Goal: Information Seeking & Learning: Learn about a topic

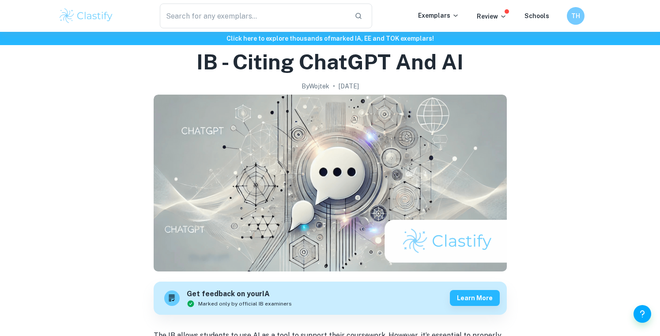
scroll to position [41, 0]
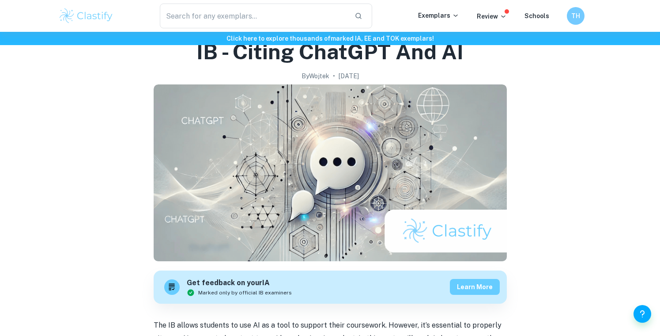
click at [482, 287] on button "Learn more" at bounding box center [475, 287] width 50 height 16
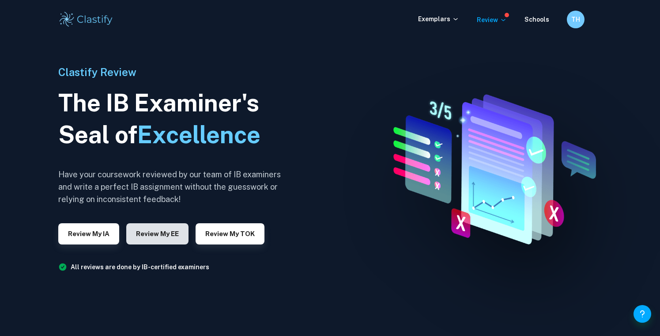
click at [150, 231] on button "Review my EE" at bounding box center [157, 233] width 62 height 21
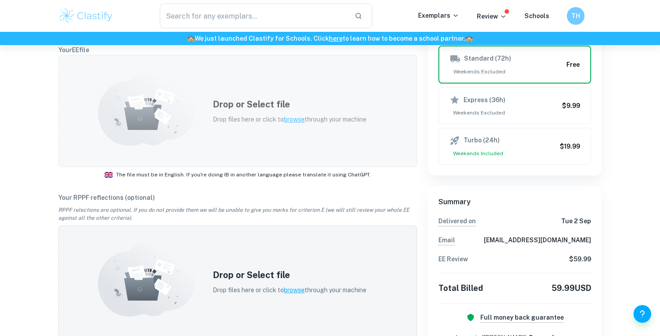
scroll to position [204, 0]
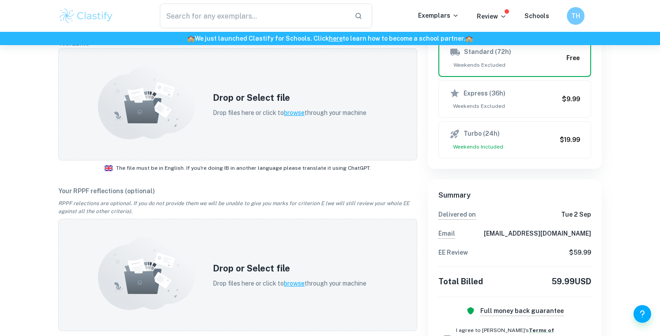
click at [429, 146] on div "Delivery Standard (72h) Weekends Excluded Free Express (36h) Weekends Excluded …" at bounding box center [515, 89] width 174 height 160
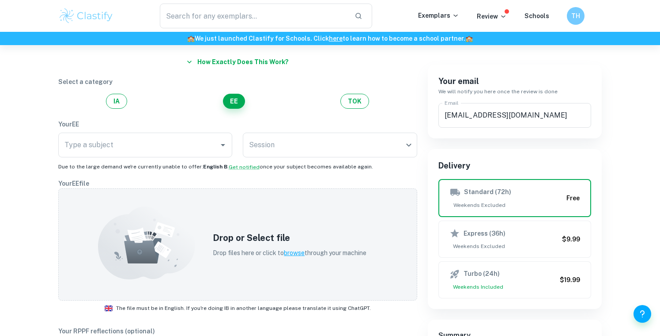
scroll to position [0, 0]
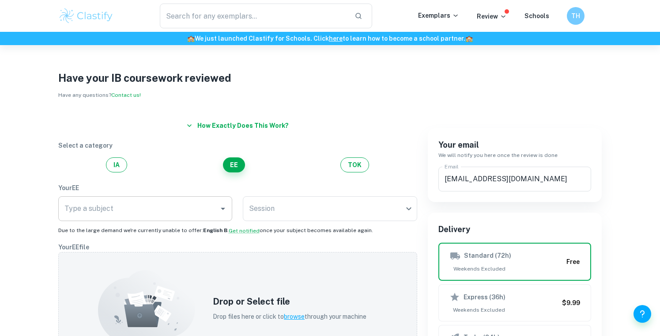
click at [167, 220] on div "Type a subject Type a subject" at bounding box center [145, 210] width 174 height 28
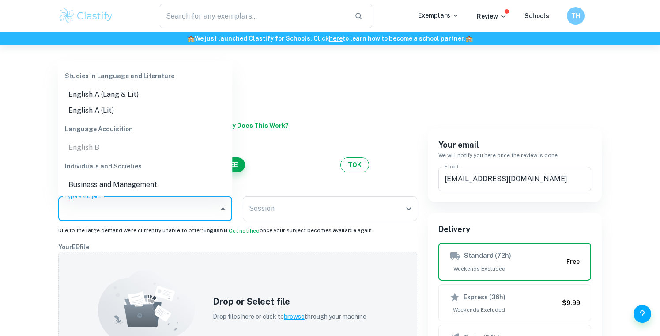
click at [166, 211] on input "Type a subject" at bounding box center [138, 208] width 153 height 17
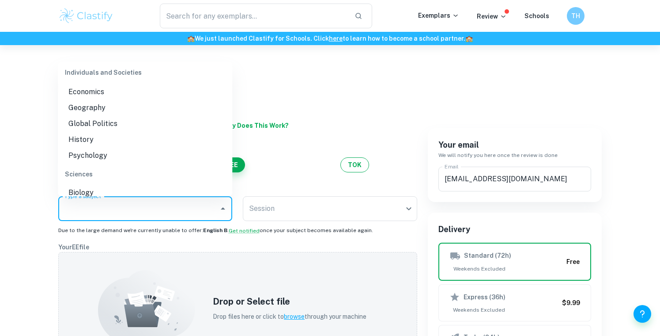
scroll to position [98, 0]
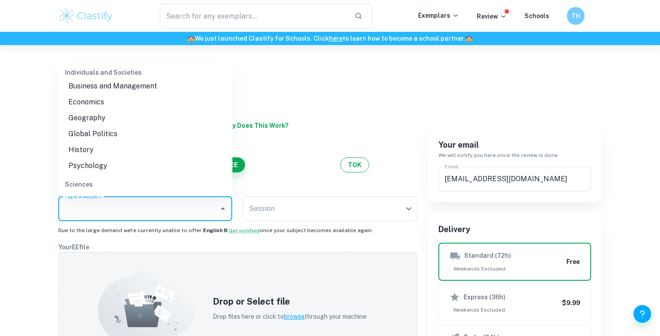
click at [90, 133] on li "Global Politics" at bounding box center [145, 134] width 174 height 16
type input "Global Politics"
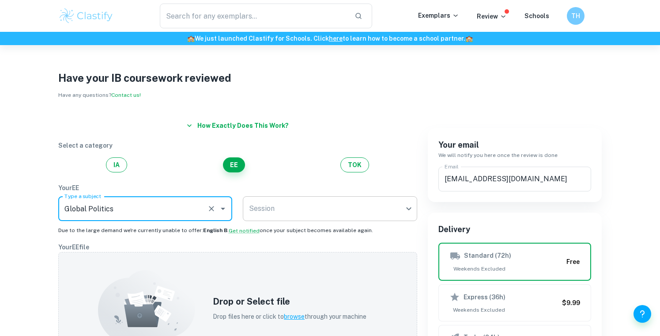
click at [302, 212] on body "We value your privacy We use cookies to enhance your browsing experience, serve…" at bounding box center [330, 213] width 660 height 336
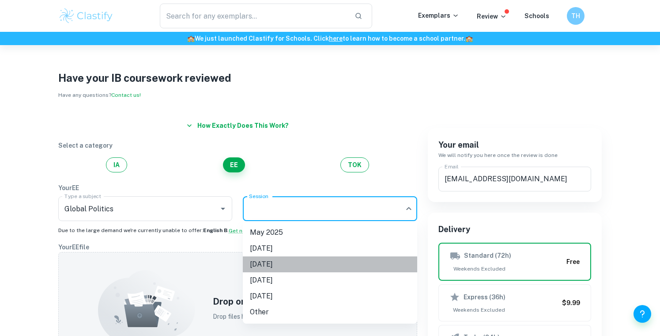
click at [292, 265] on li "[DATE]" at bounding box center [330, 264] width 174 height 16
type input "M26"
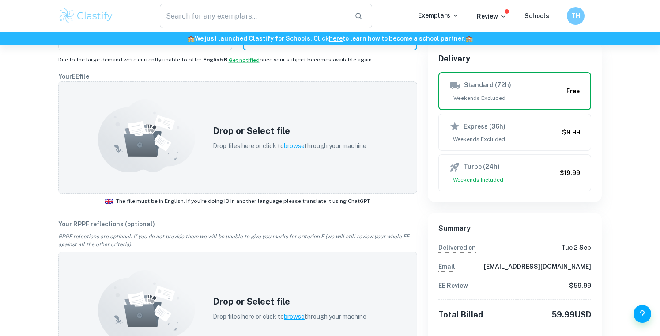
scroll to position [0, 0]
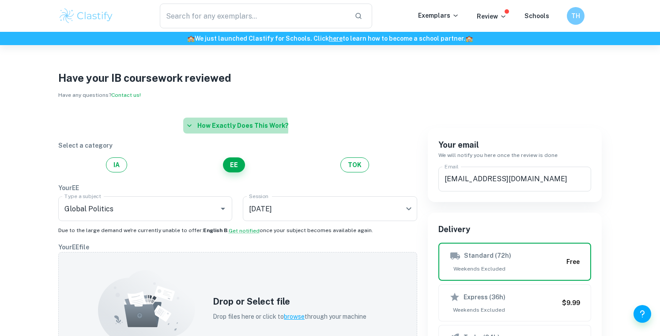
click at [233, 129] on button "How exactly does this work?" at bounding box center [237, 125] width 109 height 16
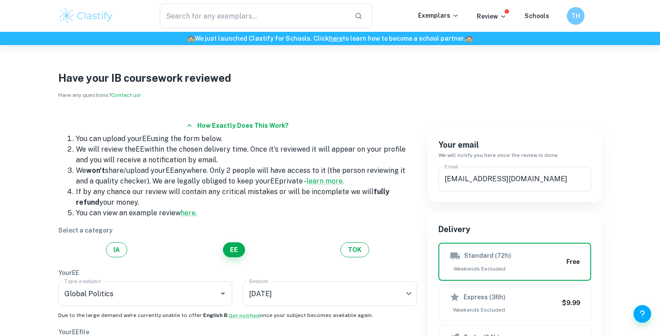
click at [233, 129] on button "How exactly does this work?" at bounding box center [237, 125] width 109 height 16
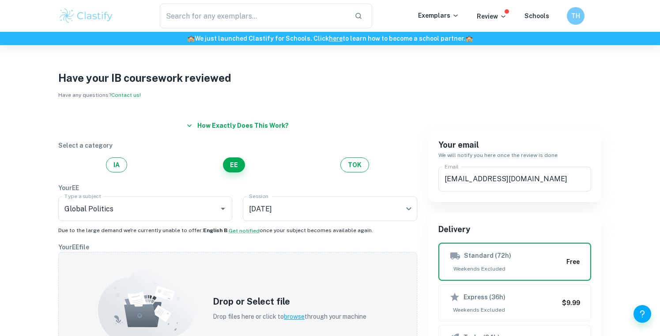
click at [89, 8] on img at bounding box center [86, 16] width 56 height 18
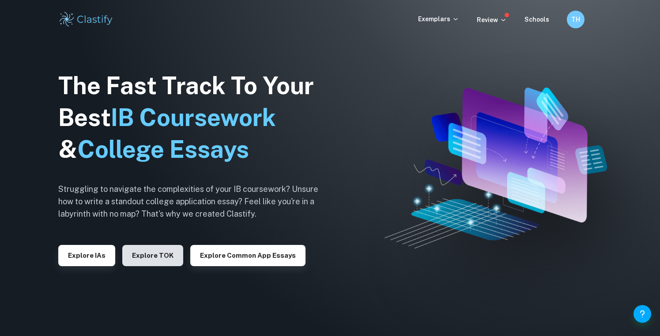
click at [166, 262] on button "Explore TOK" at bounding box center [152, 255] width 61 height 21
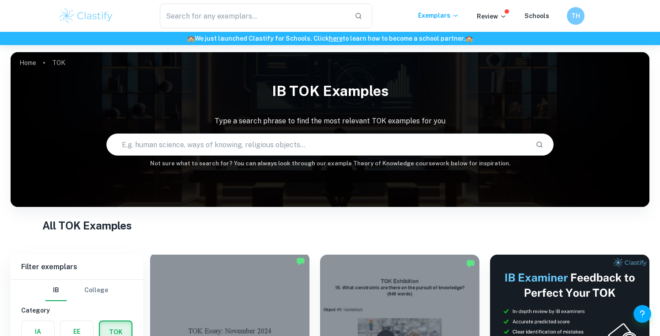
scroll to position [156, 0]
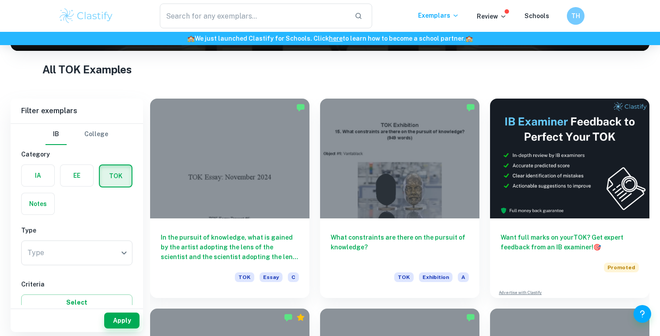
click at [78, 161] on div "EE" at bounding box center [74, 173] width 39 height 28
click at [76, 170] on label "button" at bounding box center [76, 175] width 33 height 21
click at [0, 0] on input "radio" at bounding box center [0, 0] width 0 height 0
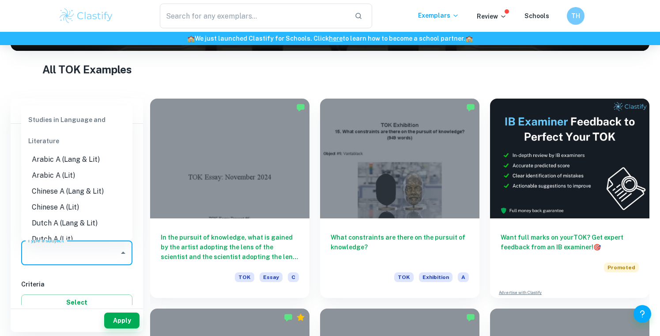
click at [103, 251] on input "Type a subject" at bounding box center [70, 252] width 90 height 17
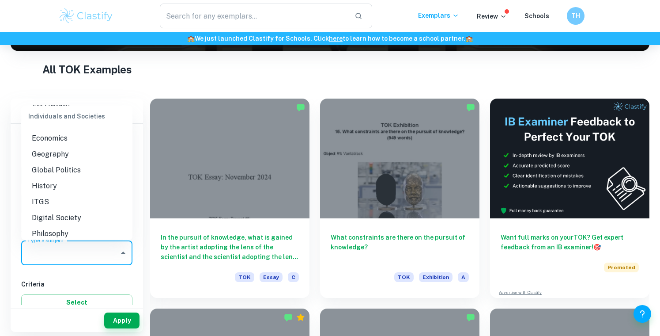
click at [63, 165] on li "Global Politics" at bounding box center [76, 170] width 111 height 16
type input "Global Politics"
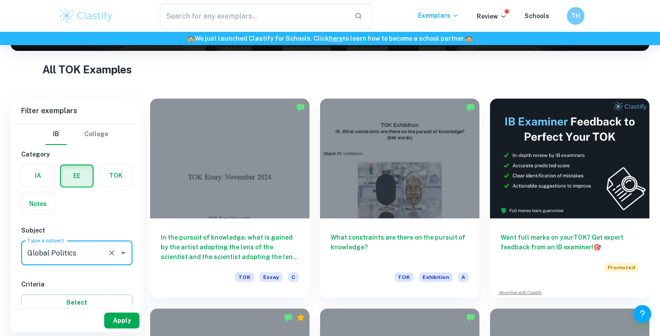
click at [119, 317] on button "Apply" at bounding box center [121, 320] width 35 height 16
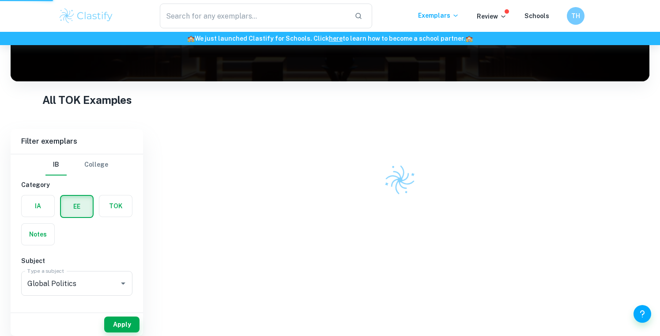
scroll to position [112, 0]
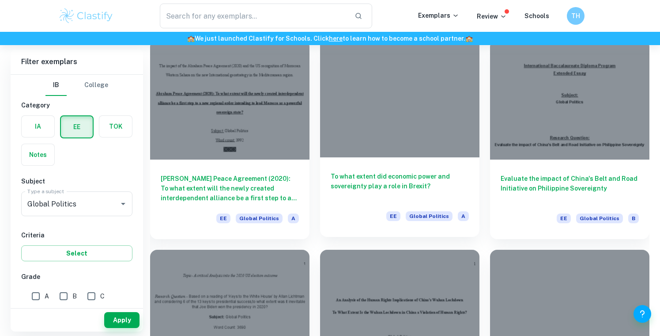
scroll to position [1501, 0]
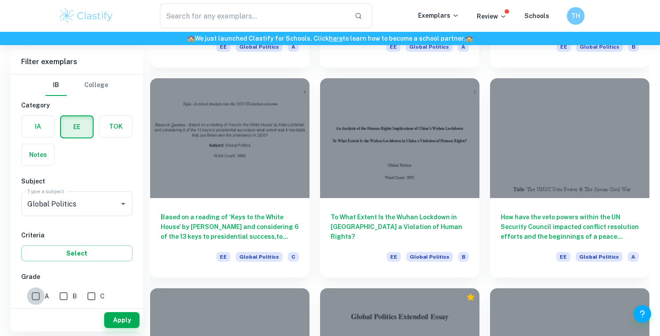
click at [31, 299] on input "A" at bounding box center [36, 296] width 18 height 18
checkbox input "true"
click at [113, 318] on button "Apply" at bounding box center [121, 320] width 35 height 16
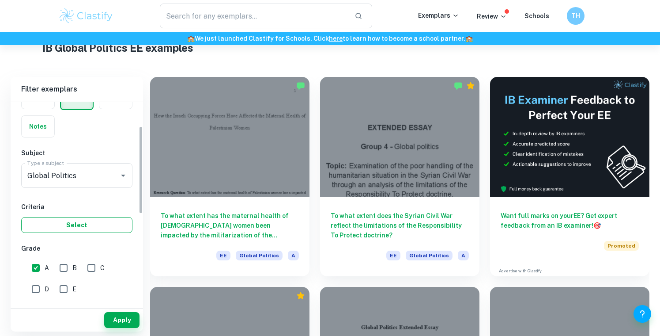
scroll to position [106, 0]
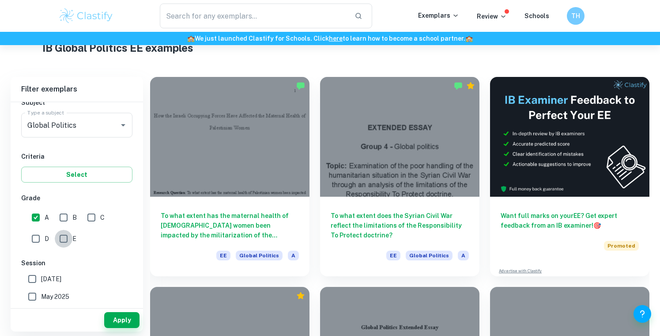
click at [60, 241] on input "E" at bounding box center [64, 239] width 18 height 18
checkbox input "true"
click at [112, 318] on button "Apply" at bounding box center [121, 320] width 35 height 16
click at [39, 216] on input "A" at bounding box center [36, 217] width 18 height 18
checkbox input "false"
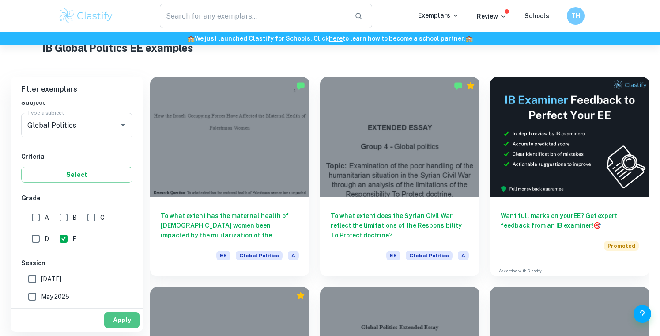
click at [132, 318] on button "Apply" at bounding box center [121, 320] width 35 height 16
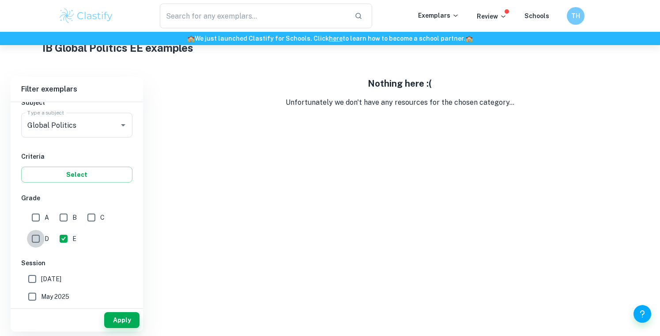
click at [41, 237] on input "D" at bounding box center [36, 239] width 18 height 18
checkbox input "true"
click at [58, 237] on input "E" at bounding box center [64, 239] width 18 height 18
checkbox input "false"
click at [124, 324] on button "Apply" at bounding box center [121, 320] width 35 height 16
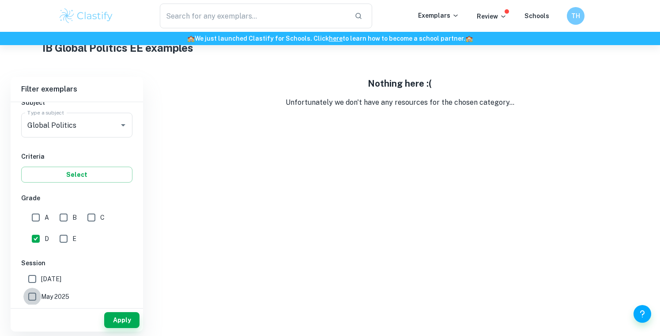
click at [34, 292] on input "May 2025" at bounding box center [32, 296] width 18 height 18
checkbox input "true"
click at [115, 318] on button "Apply" at bounding box center [121, 320] width 35 height 16
click at [32, 234] on input "D" at bounding box center [36, 239] width 18 height 18
checkbox input "false"
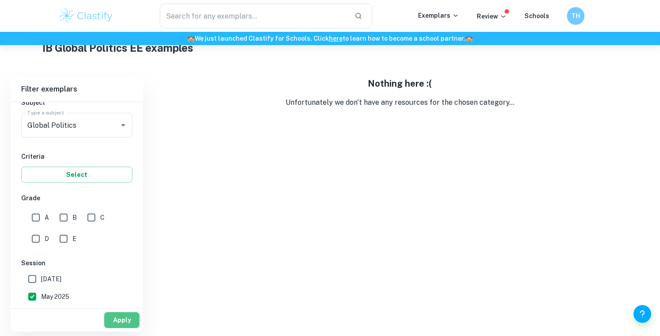
click at [125, 320] on button "Apply" at bounding box center [121, 320] width 35 height 16
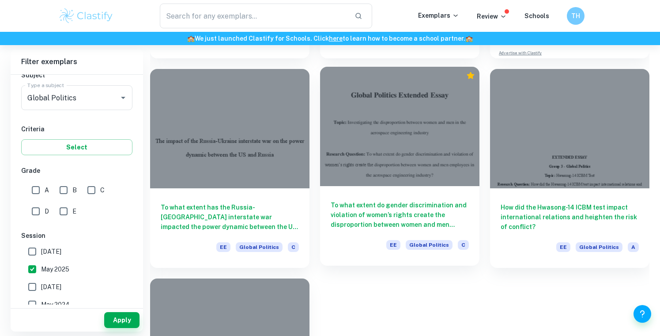
scroll to position [49, 0]
